Goal: Task Accomplishment & Management: Use online tool/utility

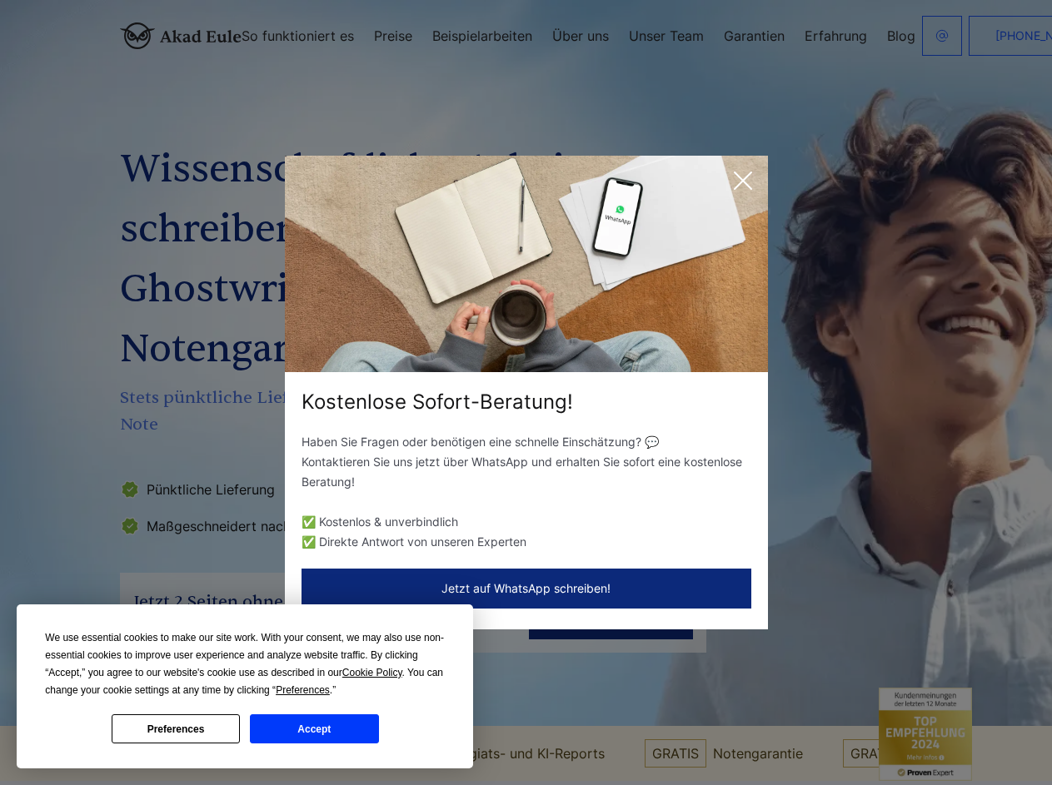
click at [525, 392] on div "Kostenlose Sofort-Beratung!" at bounding box center [526, 402] width 483 height 27
click at [375, 673] on span "Cookie Policy" at bounding box center [372, 673] width 60 height 12
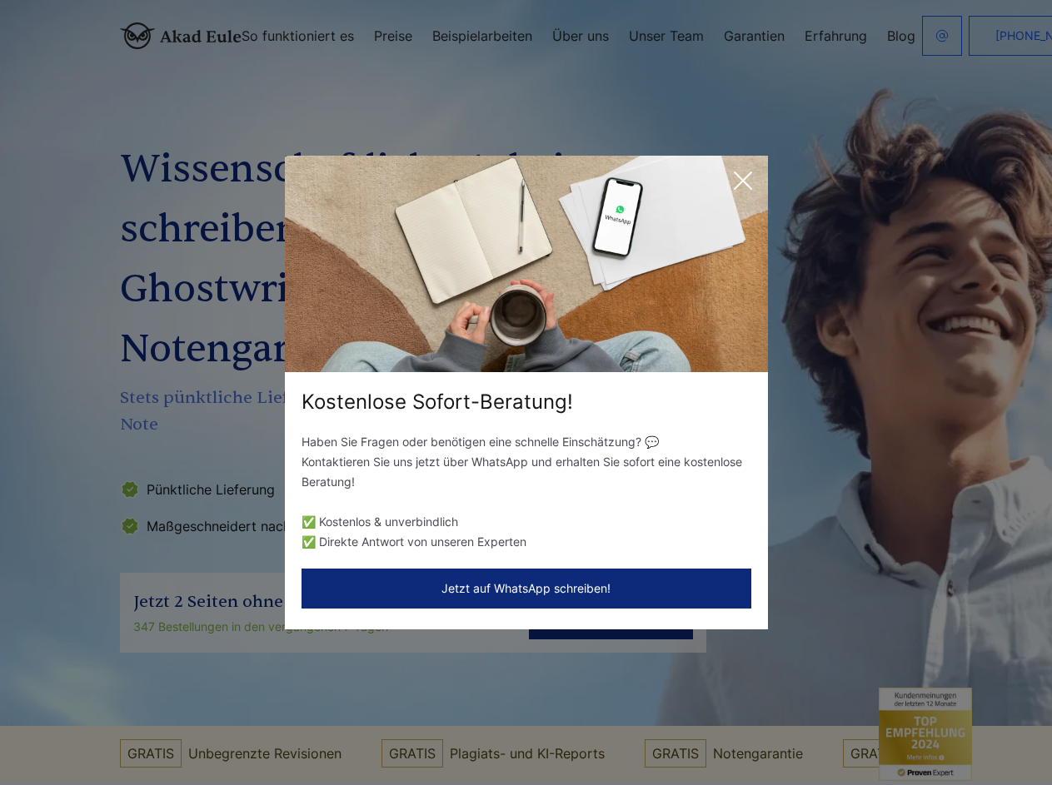
click at [321, 690] on div "Kostenlose Sofort-Beratung! Haben Sie Fragen oder benötigen eine schnelle Einsc…" at bounding box center [526, 392] width 1052 height 785
click at [176, 728] on div "Kostenlose Sofort-Beratung! Haben Sie Fragen oder benötigen eine schnelle Einsc…" at bounding box center [526, 392] width 1052 height 785
click at [314, 728] on div "Kostenlose Sofort-Beratung! Haben Sie Fragen oder benötigen eine schnelle Einsc…" at bounding box center [526, 392] width 1052 height 785
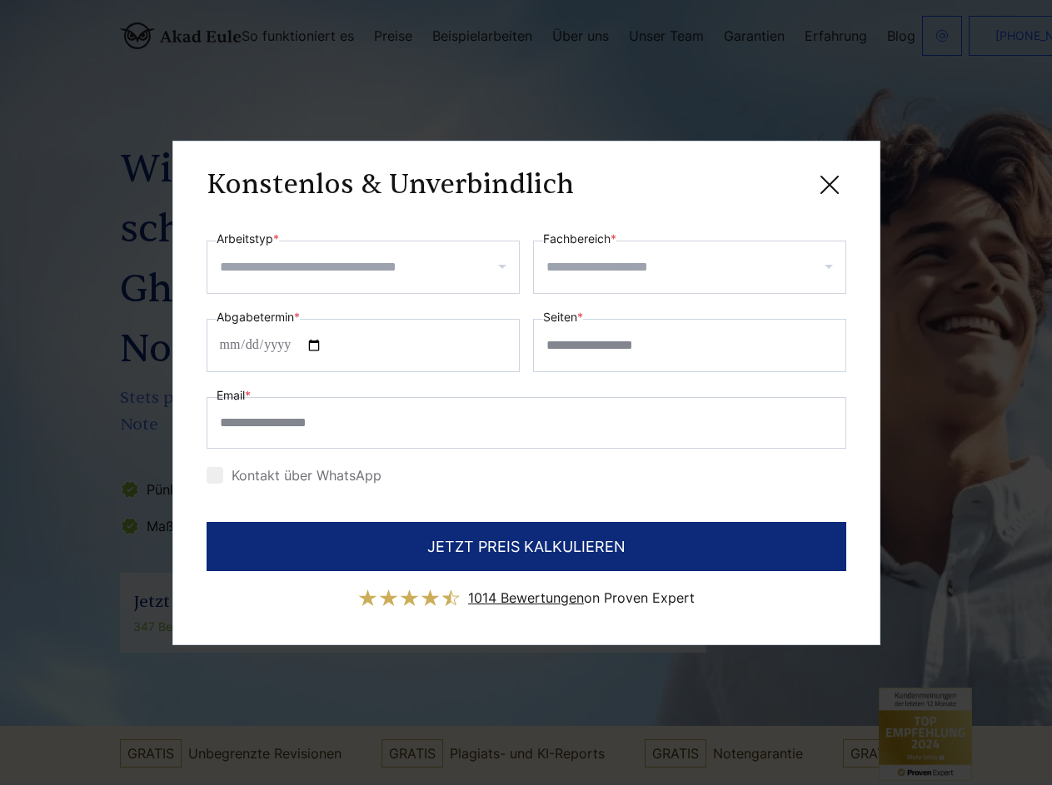
click at [743, 181] on div "Konstenlos & Unverbindlich" at bounding box center [525, 185] width 639 height 21
click at [526, 589] on span "1014 Bewertungen" at bounding box center [526, 597] width 116 height 17
